Goal: Information Seeking & Learning: Learn about a topic

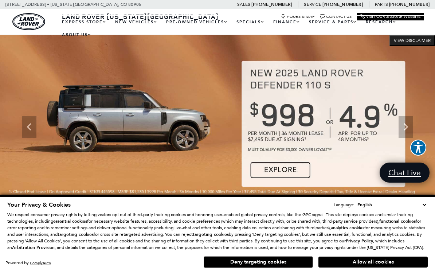
click at [0, 0] on link "Range Rover Sport" at bounding box center [0, 0] width 0 height 0
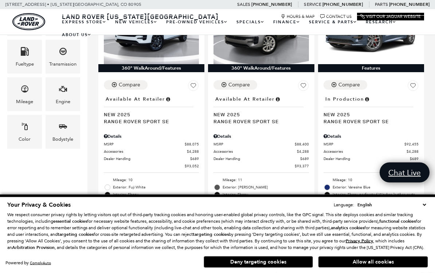
scroll to position [237, 0]
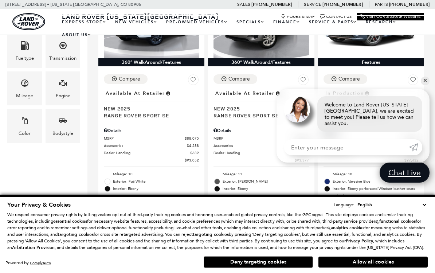
click at [429, 85] on link "✕" at bounding box center [424, 80] width 9 height 9
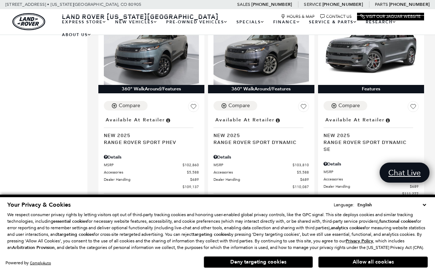
scroll to position [1078, 0]
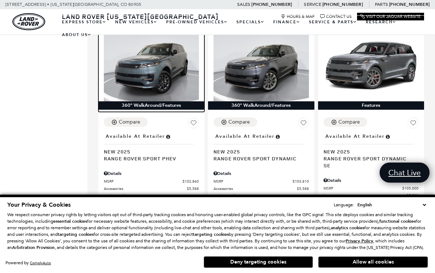
click at [130, 60] on img at bounding box center [151, 65] width 95 height 71
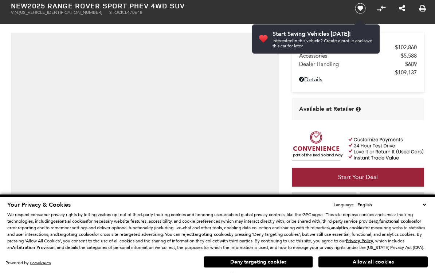
scroll to position [39, 0]
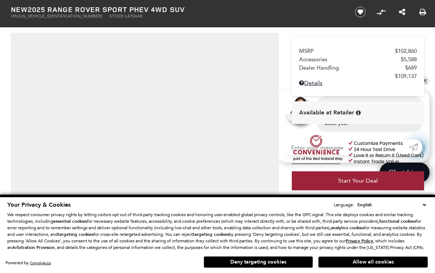
click at [383, 267] on button "Allow all cookies" at bounding box center [372, 261] width 109 height 11
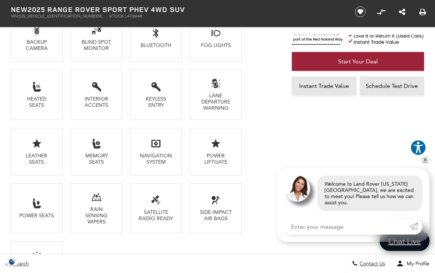
scroll to position [610, 0]
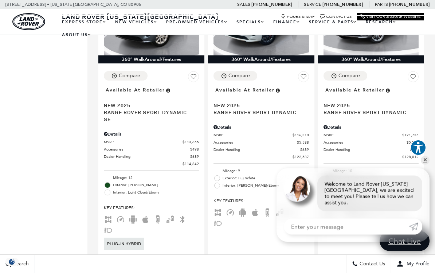
scroll to position [1445, 0]
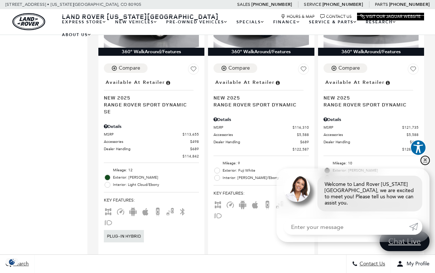
click at [426, 164] on link "✕" at bounding box center [424, 160] width 9 height 9
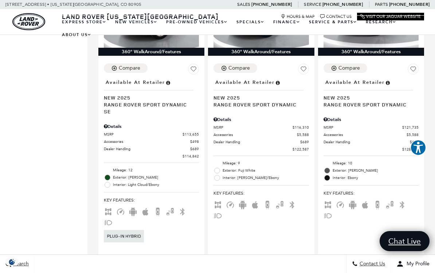
click at [3, 90] on div "Price $88,075 $131,120 Vehicle Status Year Make Model Trim Features Fueltype Tr…" at bounding box center [43, 55] width 87 height 2790
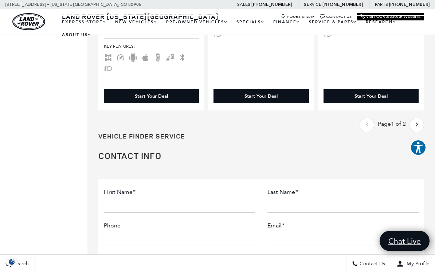
scroll to position [2202, 0]
click at [420, 118] on link "Next - Page" at bounding box center [416, 124] width 13 height 13
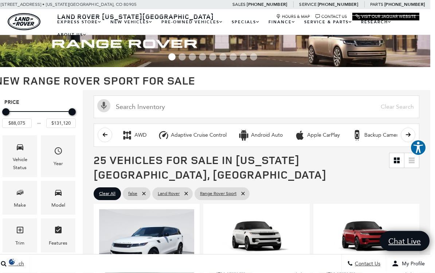
scroll to position [0, 5]
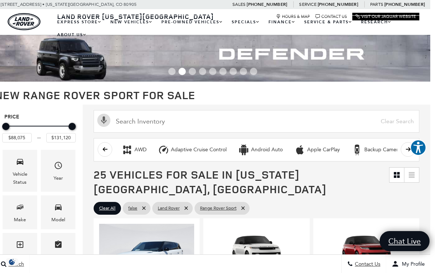
click at [0, 0] on link "Defender 90" at bounding box center [0, 0] width 0 height 0
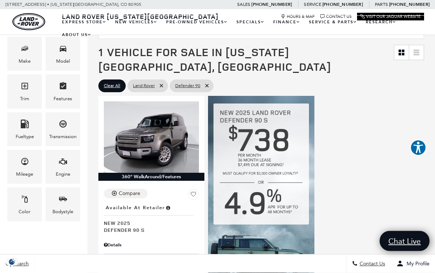
scroll to position [99, 0]
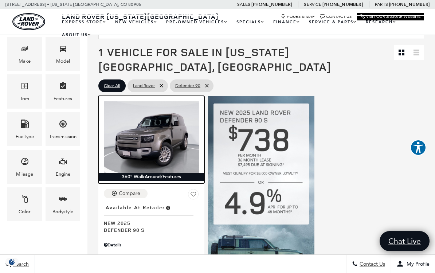
click at [134, 126] on img at bounding box center [151, 136] width 95 height 71
click at [138, 131] on img at bounding box center [151, 136] width 95 height 71
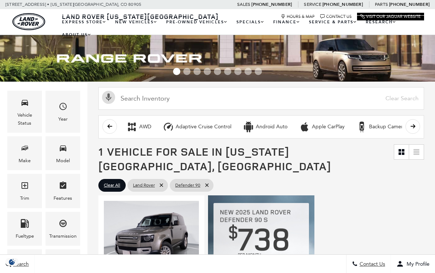
scroll to position [99, 0]
